Goal: Information Seeking & Learning: Learn about a topic

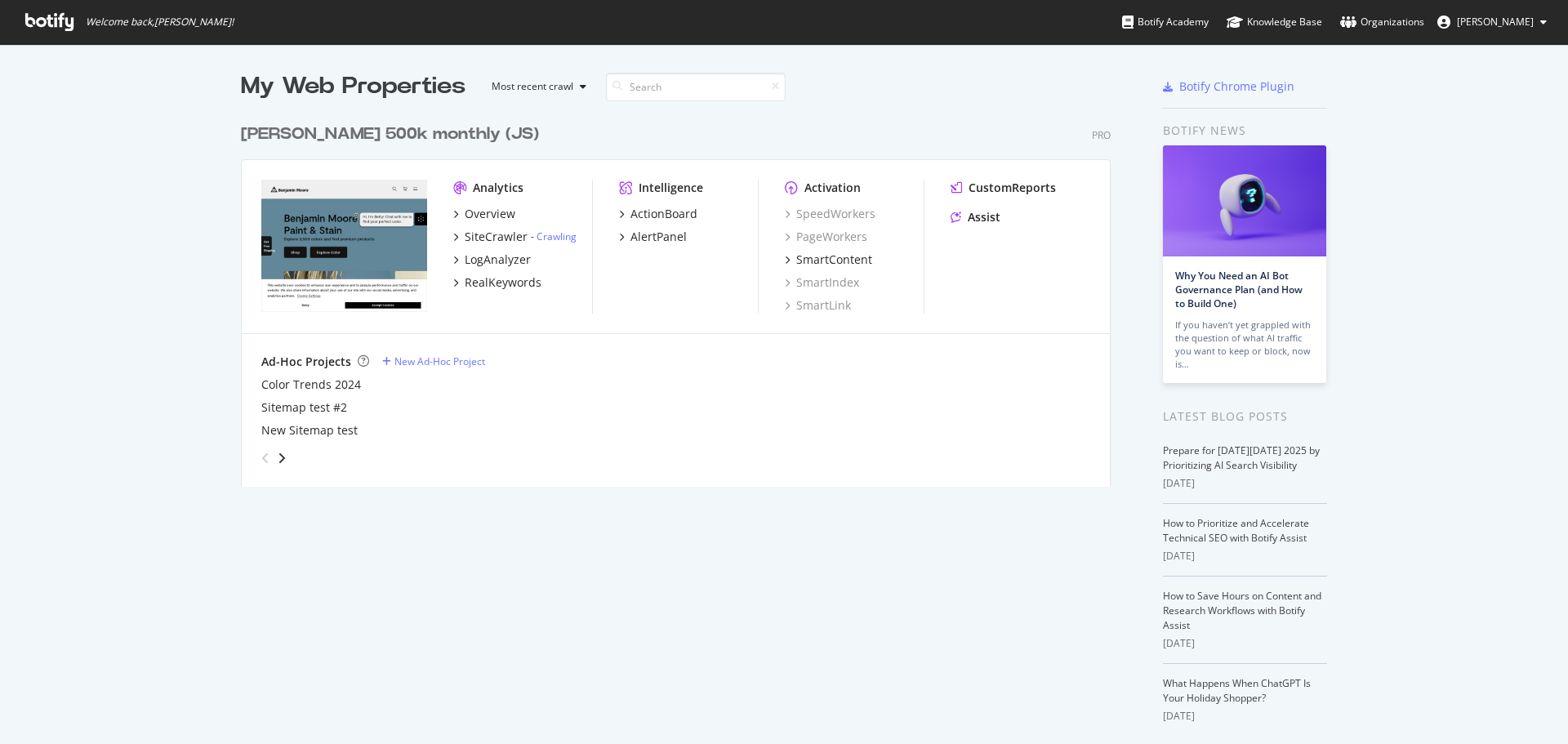
scroll to position [732, 1543]
click at [487, 211] on div "Overview" at bounding box center [490, 214] width 51 height 17
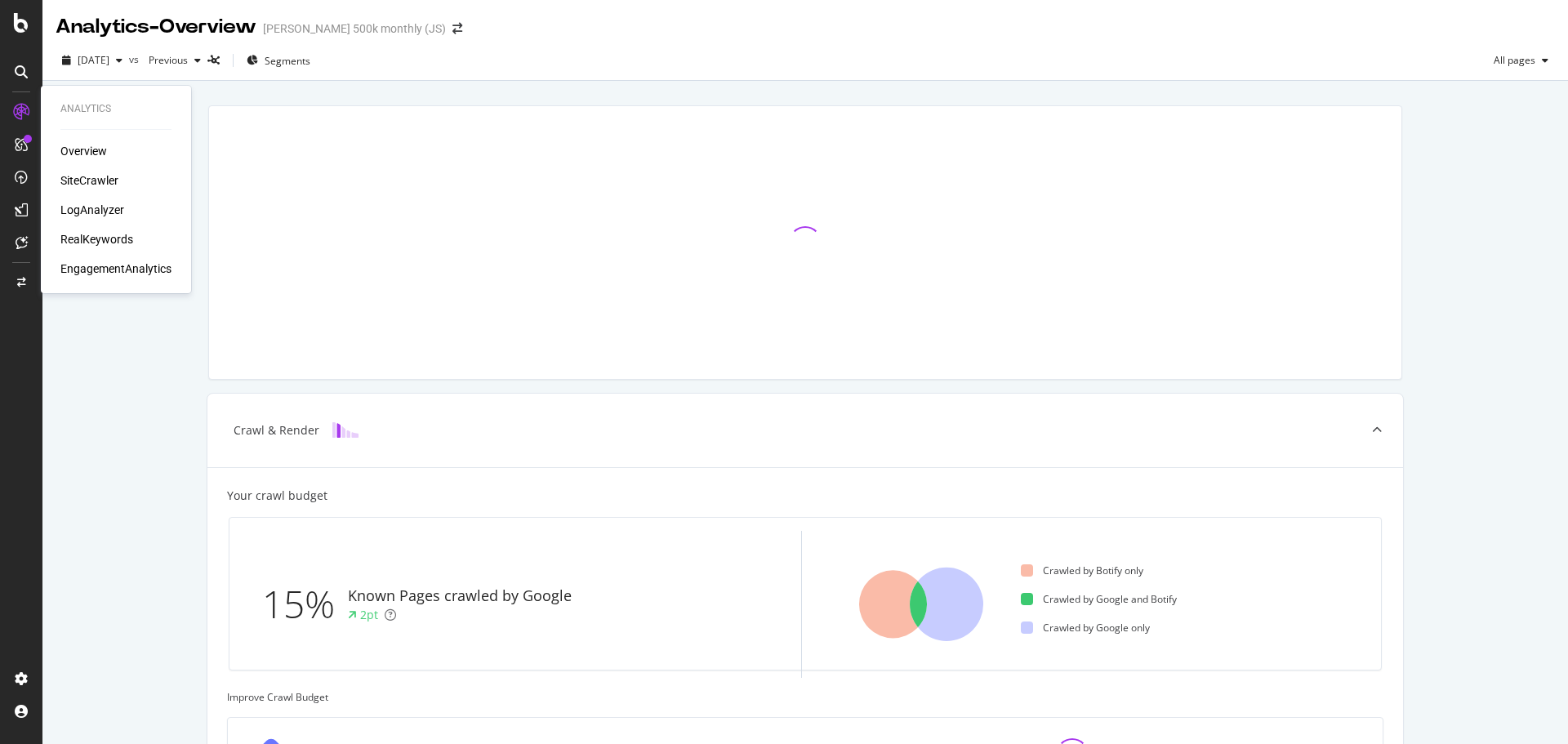
click at [97, 185] on div "SiteCrawler" at bounding box center [89, 180] width 58 height 17
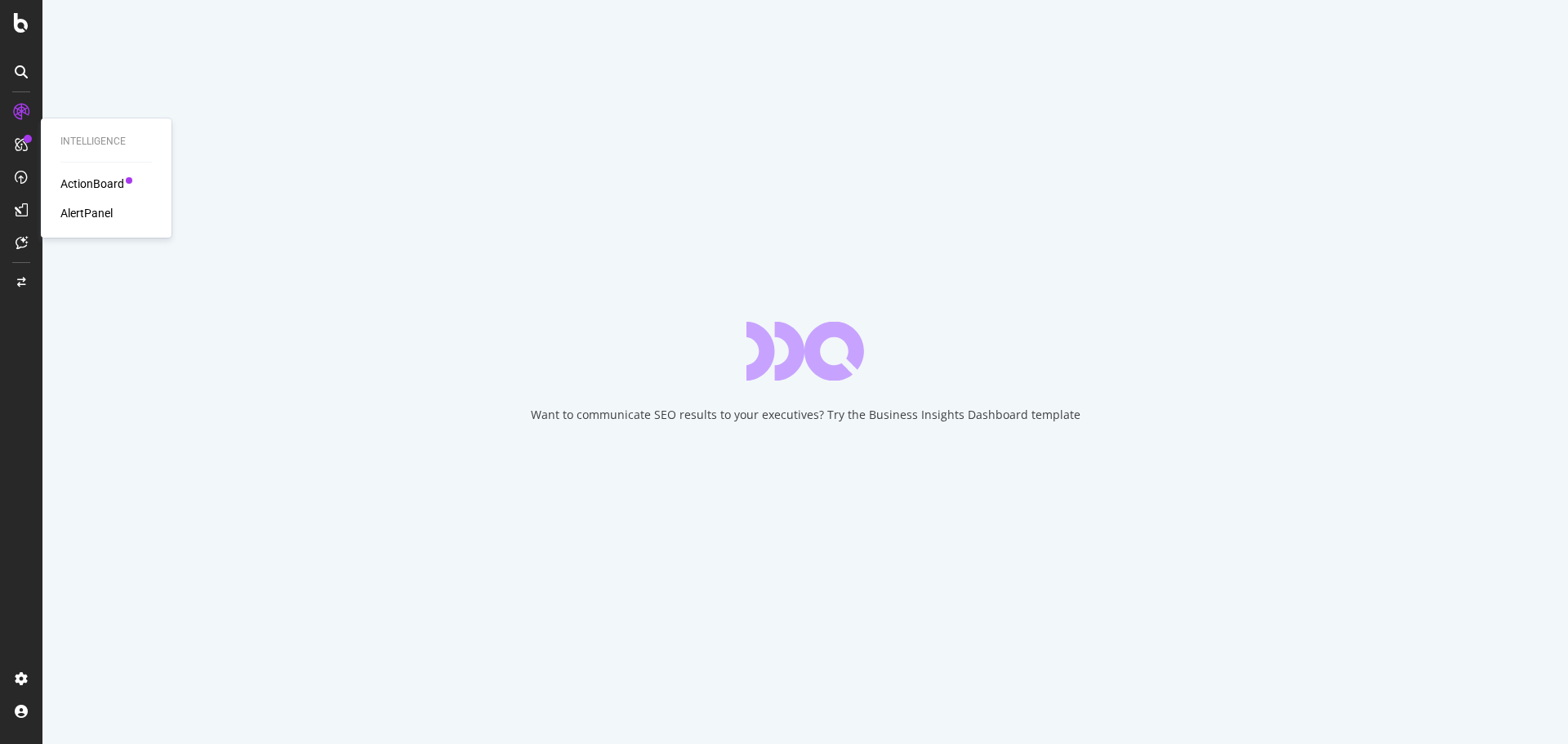
click at [84, 191] on div "ActionBoard" at bounding box center [92, 184] width 64 height 17
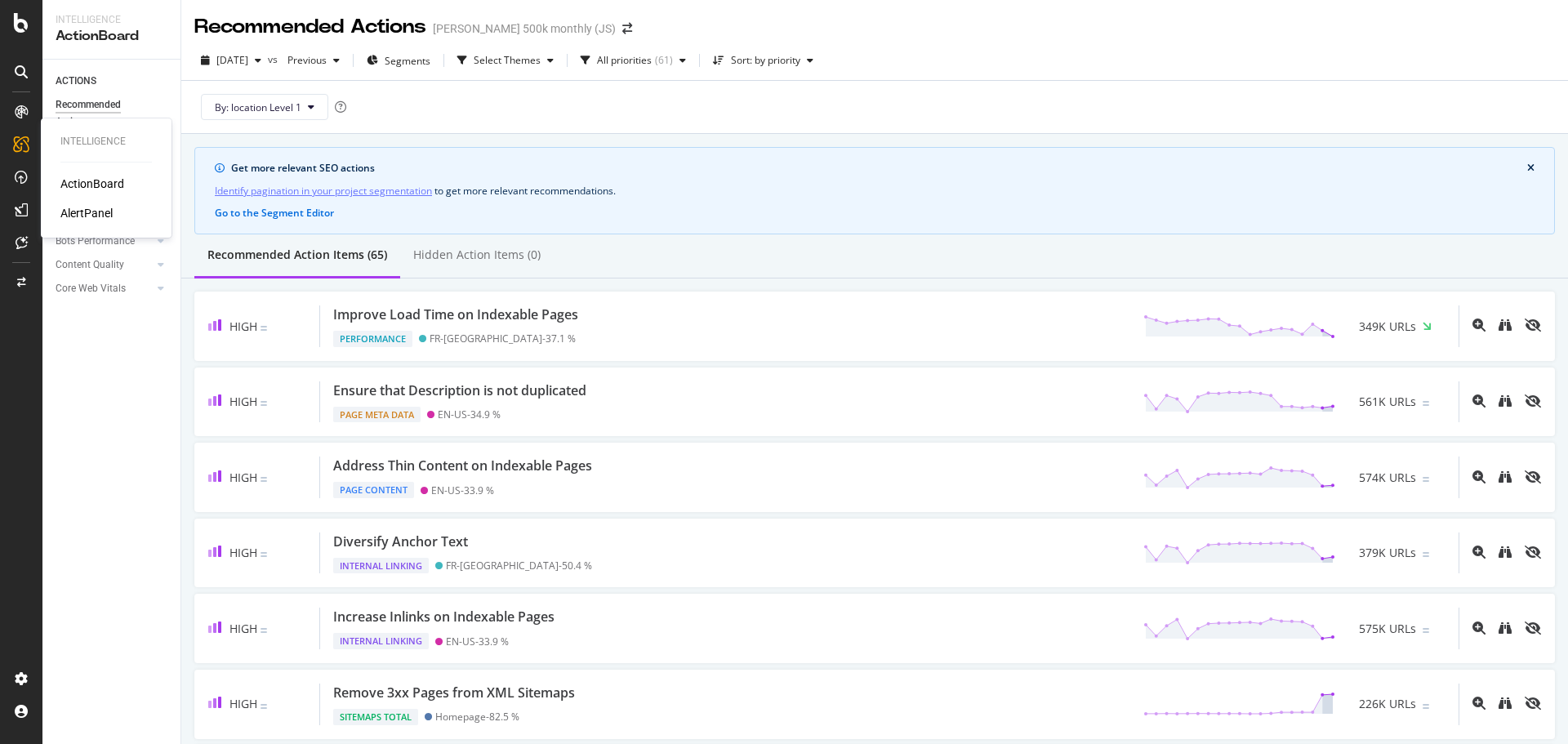
click at [71, 207] on div "AlertPanel" at bounding box center [86, 213] width 52 height 17
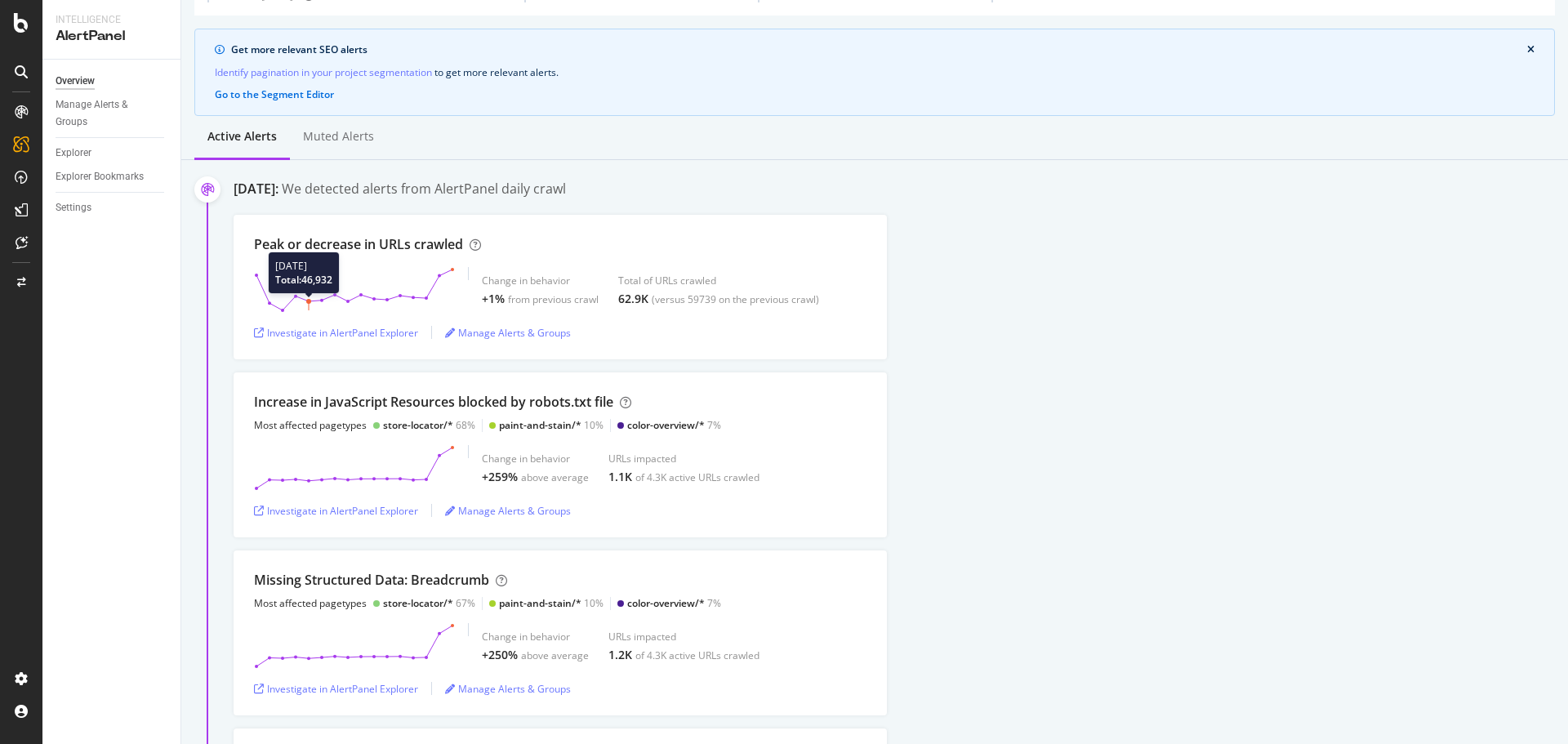
scroll to position [327, 0]
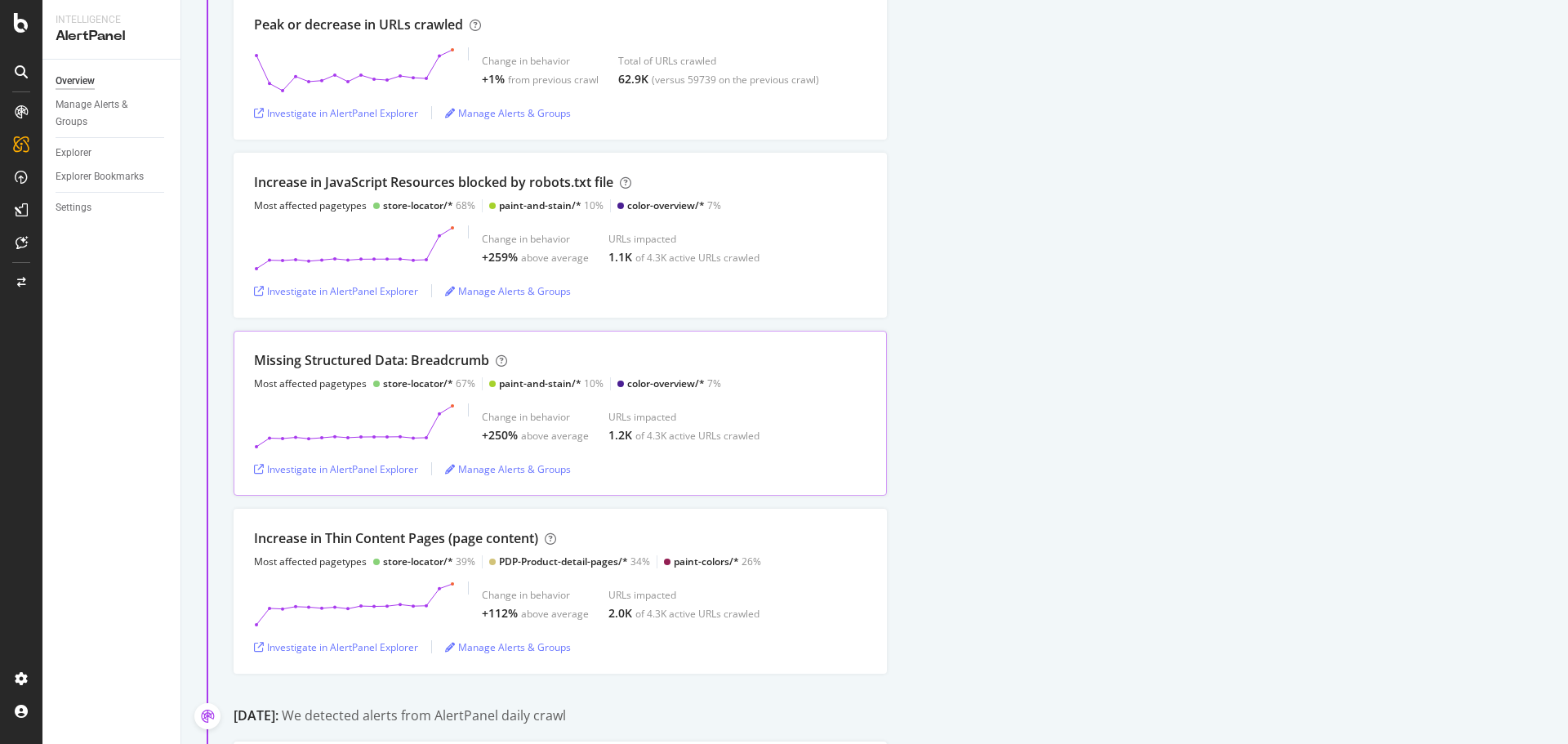
click at [458, 364] on div "Missing Structured Data: Breadcrumb" at bounding box center [371, 361] width 235 height 19
click at [404, 475] on div "Investigate in AlertPanel Explorer" at bounding box center [336, 470] width 164 height 14
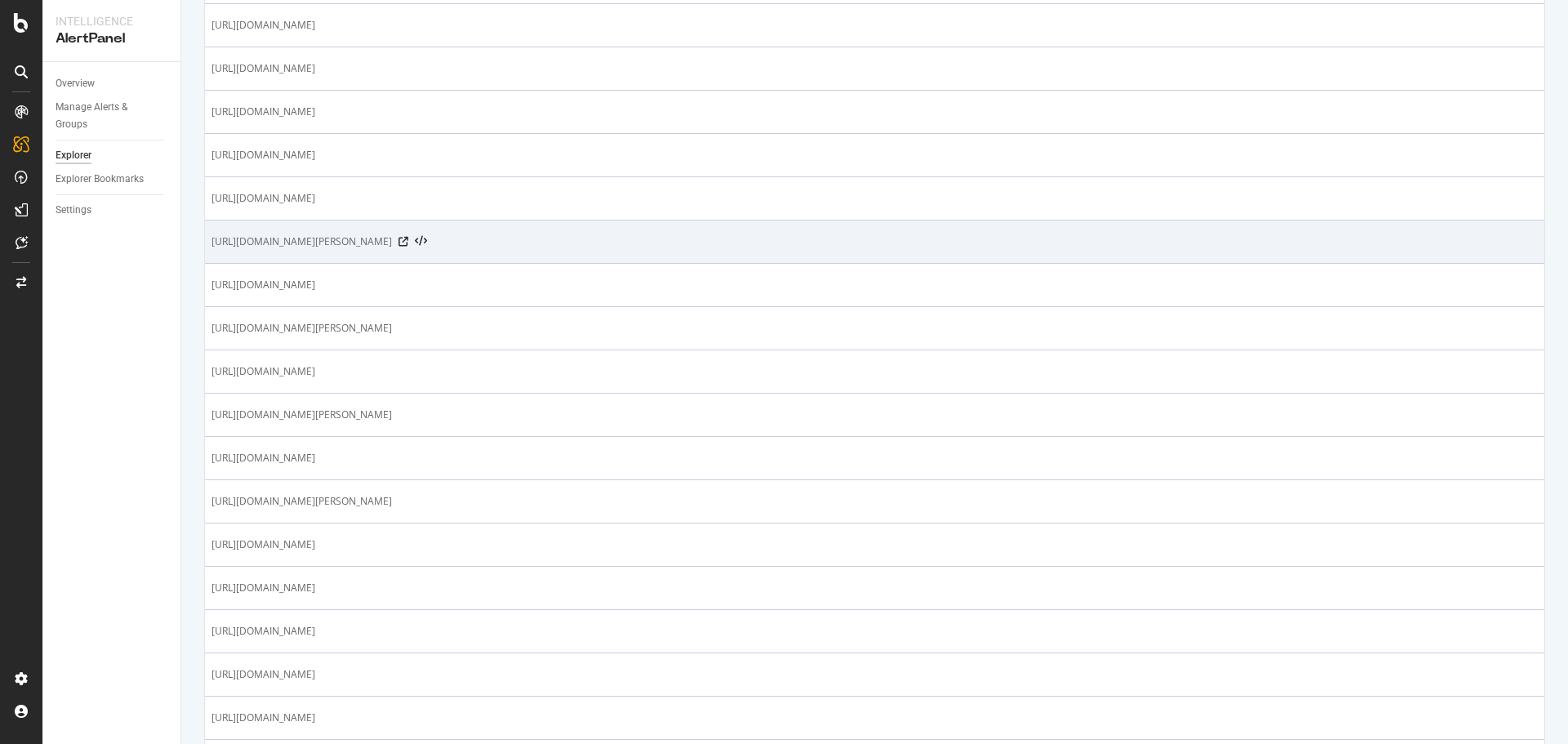
scroll to position [1912, 0]
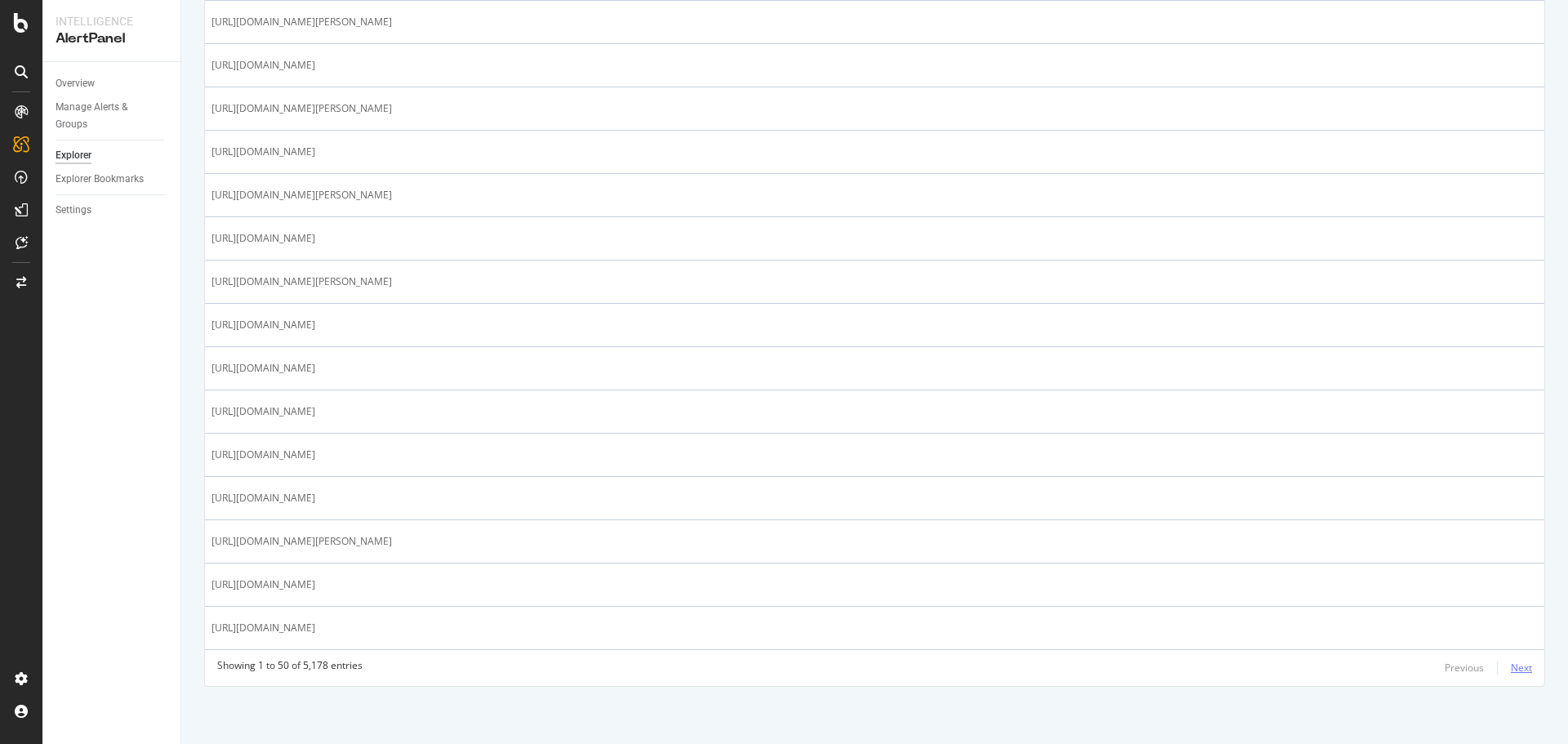
click at [1511, 666] on div "Next" at bounding box center [1522, 668] width 22 height 14
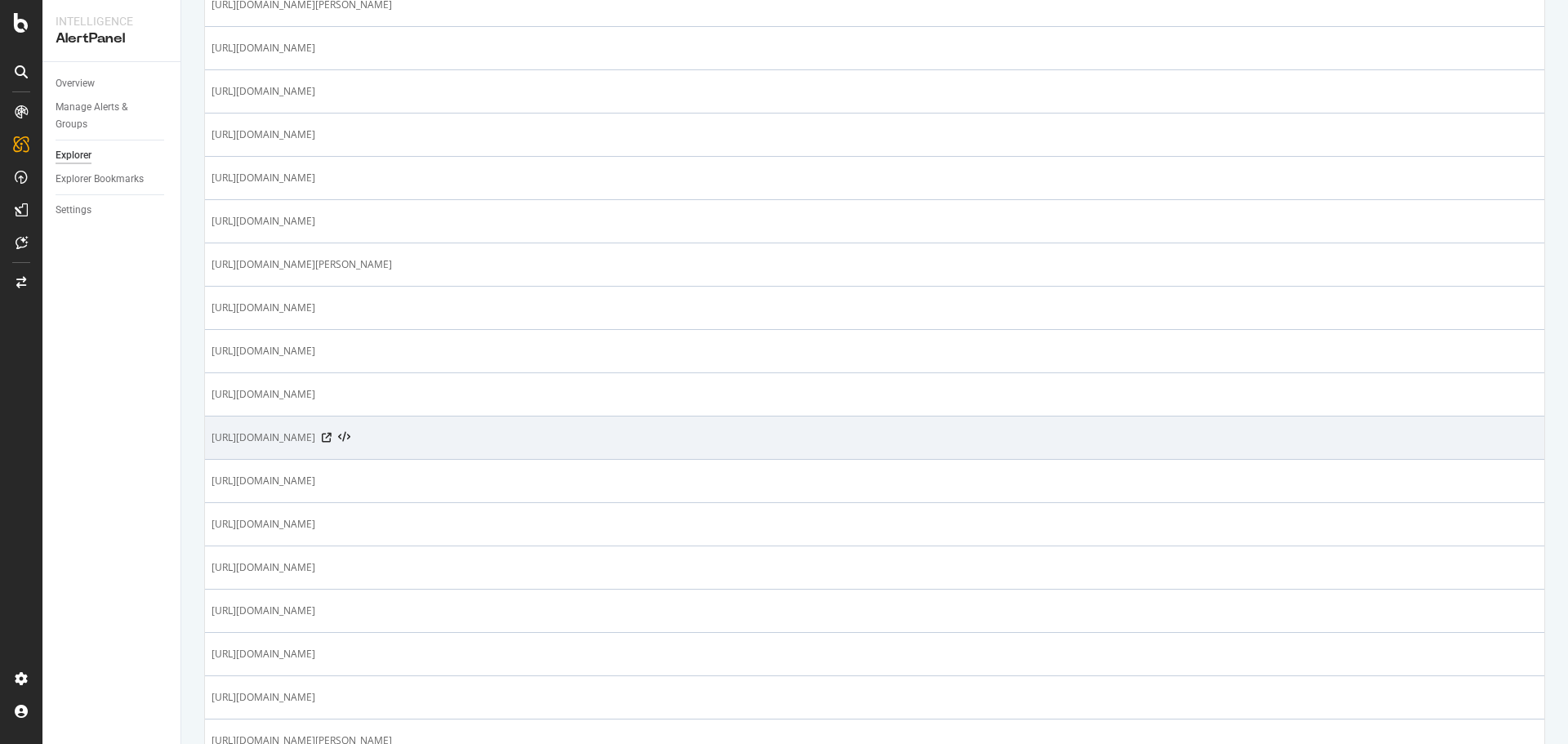
scroll to position [817, 0]
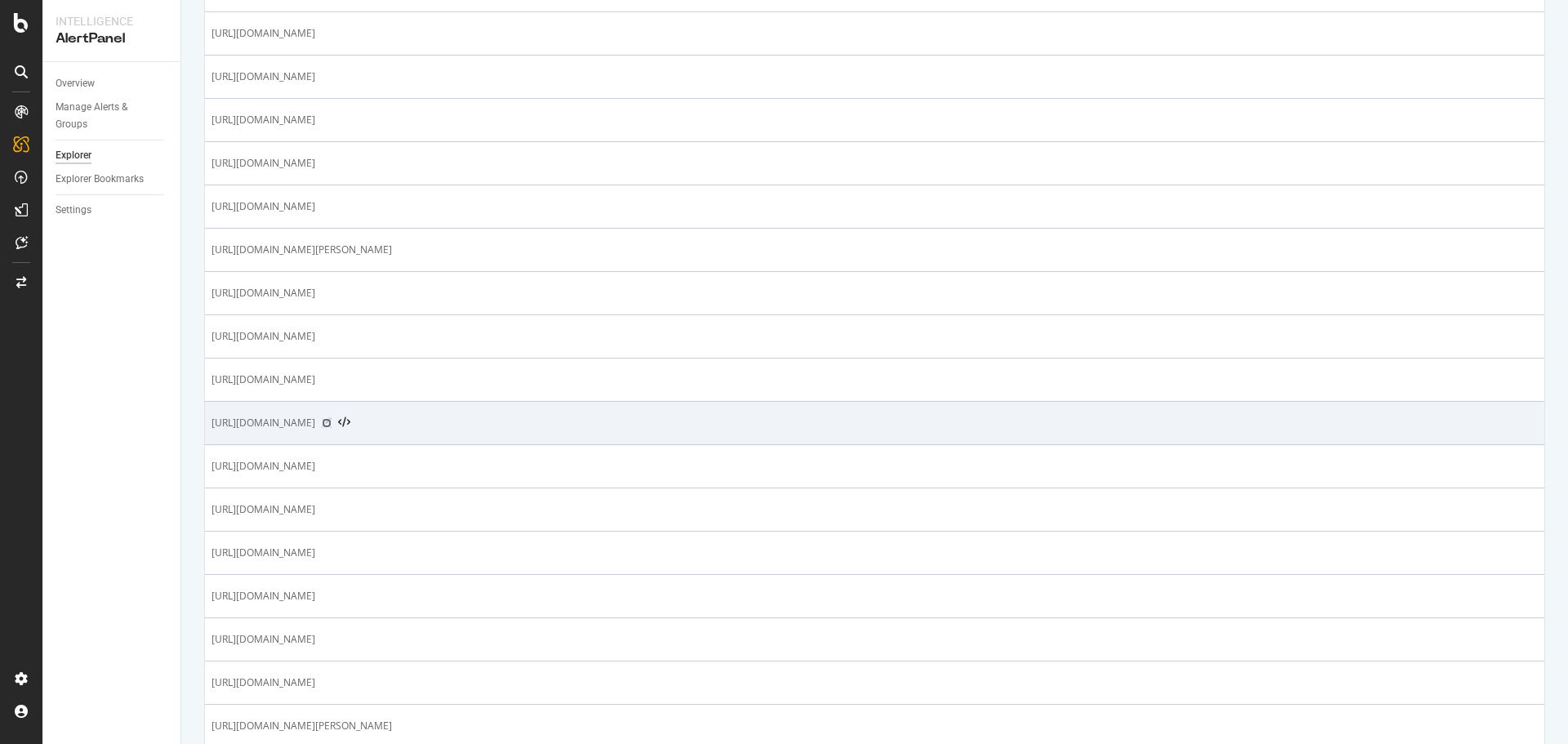
click at [332, 426] on icon at bounding box center [327, 424] width 10 height 10
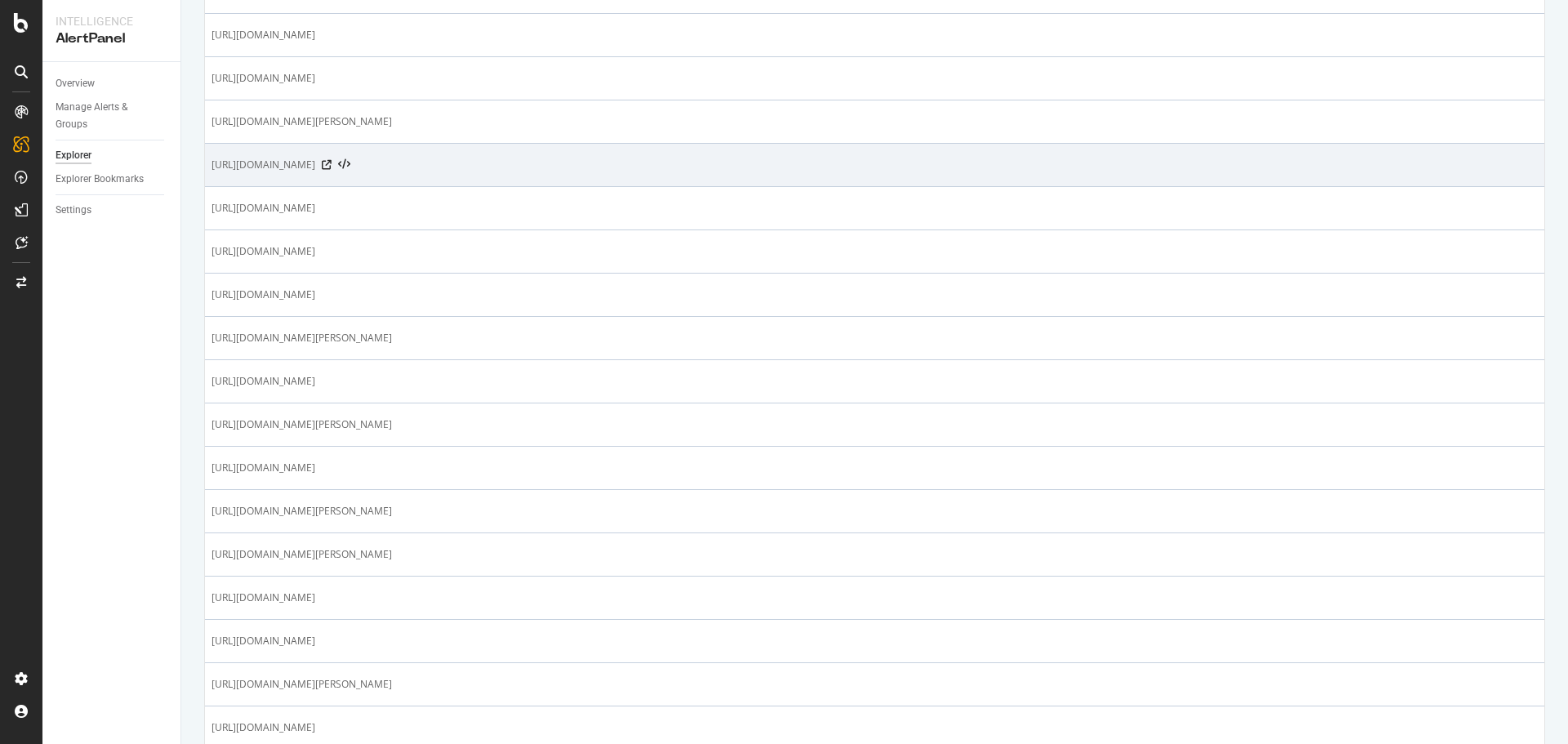
scroll to position [1912, 0]
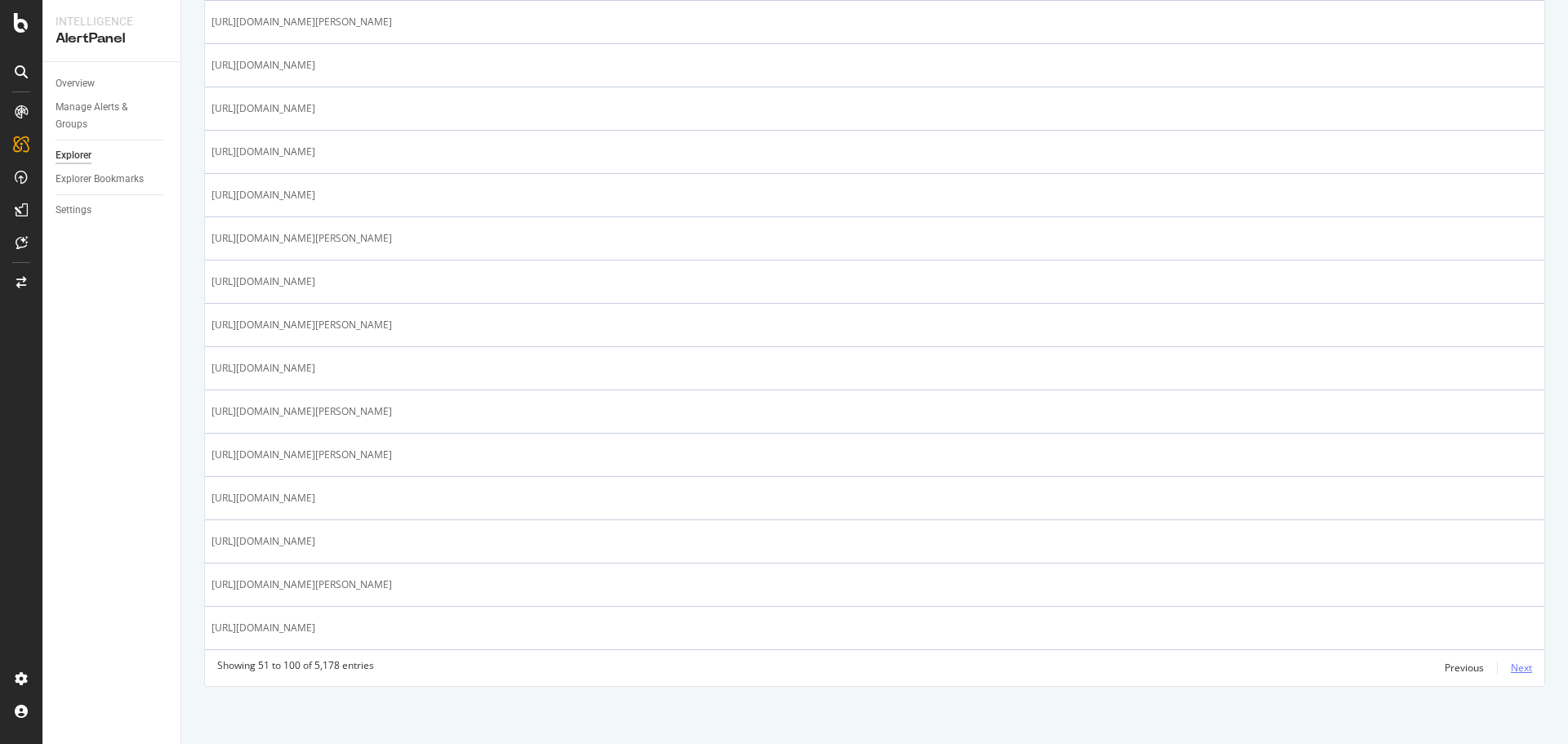
click at [1512, 676] on div "Next" at bounding box center [1522, 668] width 22 height 18
click at [1511, 670] on div "Next" at bounding box center [1522, 668] width 22 height 14
click at [1512, 671] on div "Next" at bounding box center [1522, 668] width 22 height 14
click at [1511, 669] on div "Next" at bounding box center [1522, 668] width 22 height 14
click at [1519, 671] on div "Next" at bounding box center [1522, 668] width 22 height 14
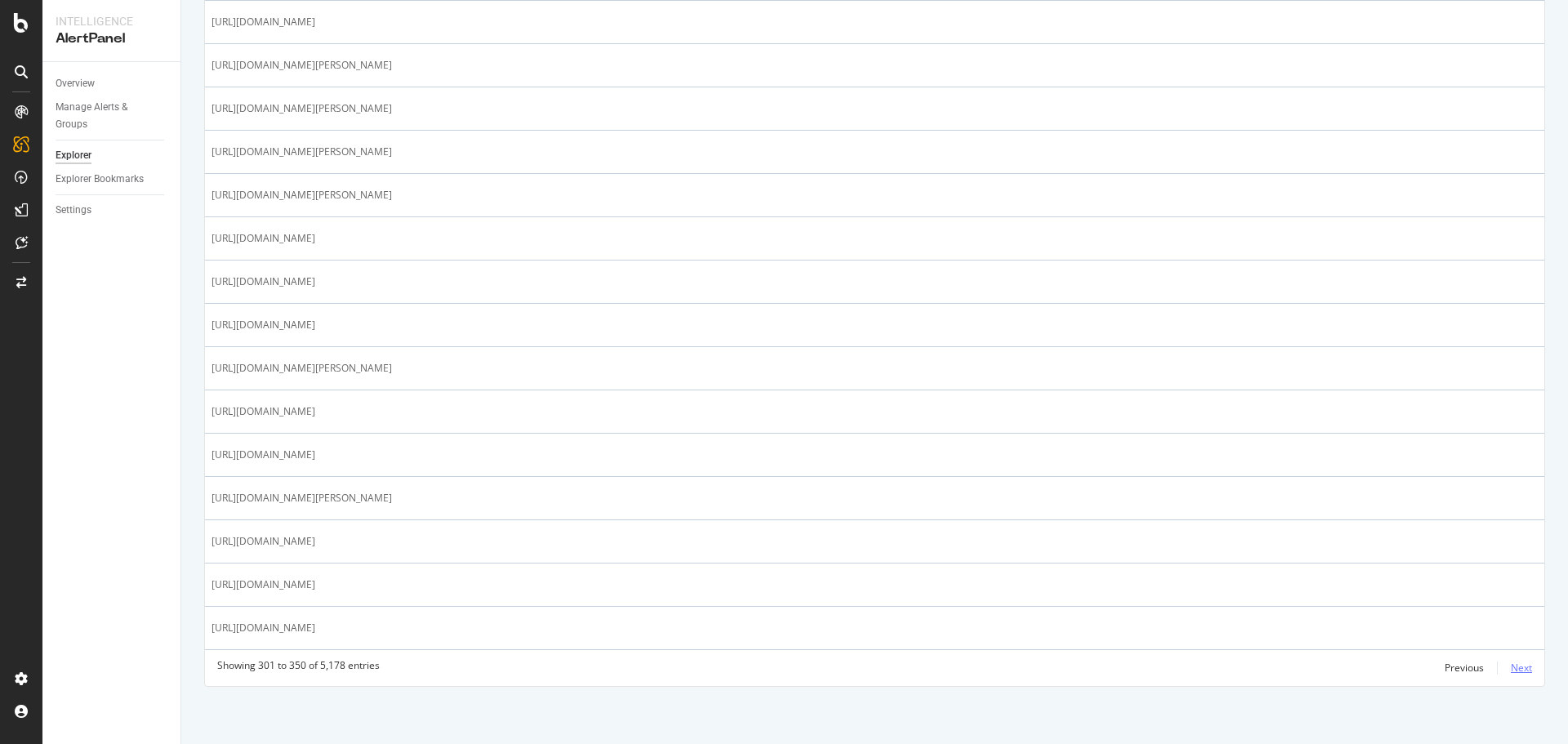
click at [1511, 670] on div "Next" at bounding box center [1522, 668] width 22 height 14
click at [1511, 667] on div "Next" at bounding box center [1522, 668] width 22 height 14
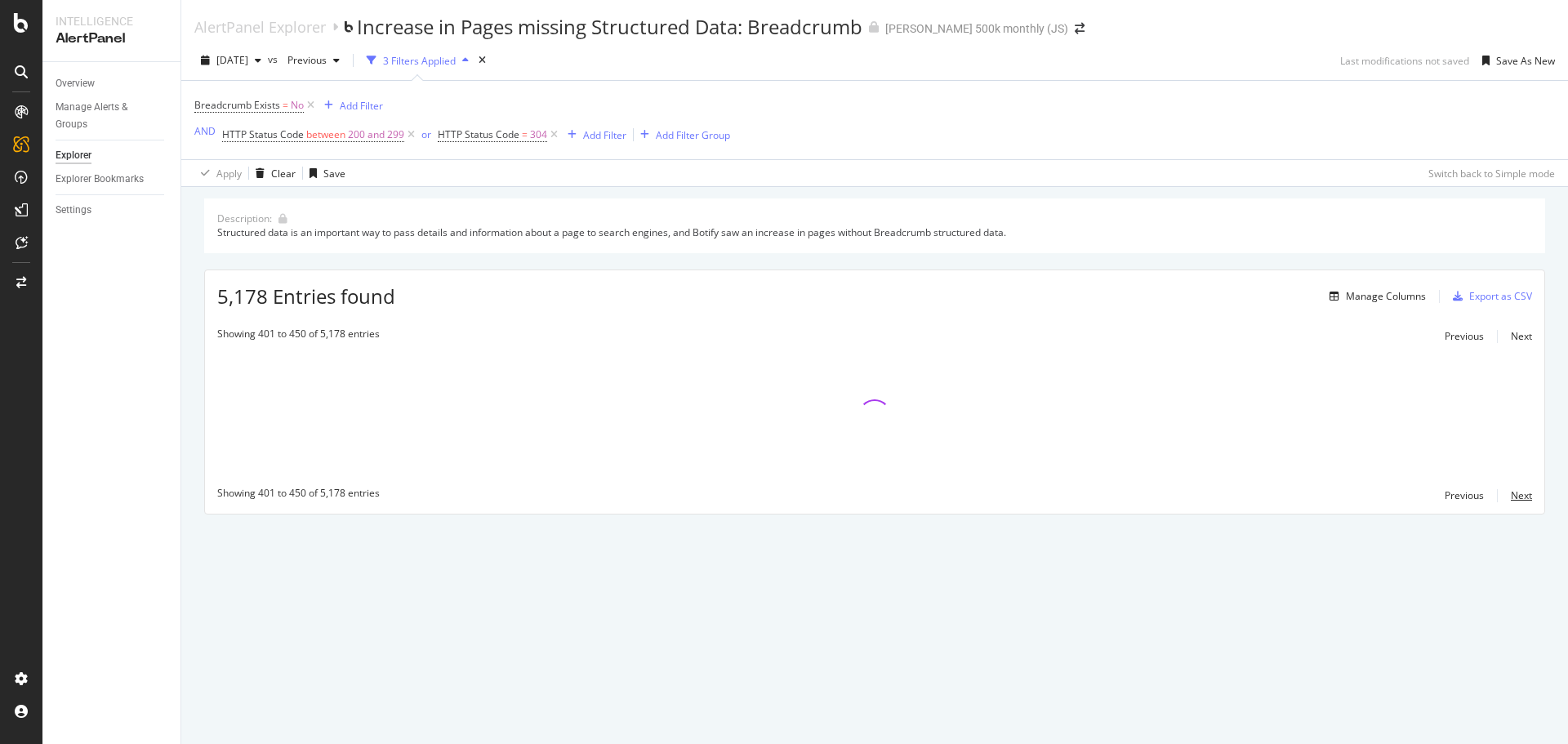
scroll to position [0, 0]
